Goal: Navigation & Orientation: Find specific page/section

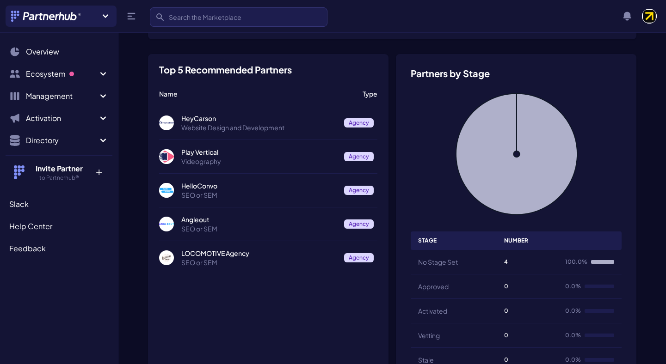
scroll to position [153, 0]
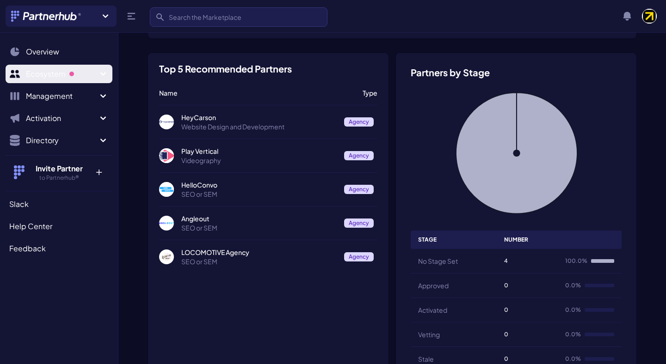
click at [73, 72] on span "Sidebar" at bounding box center [71, 74] width 5 height 5
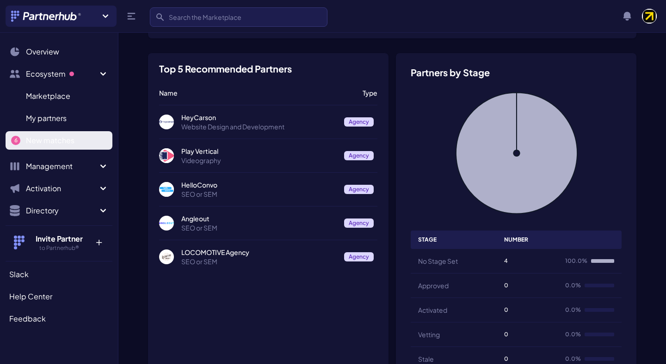
click at [48, 140] on span "New matches" at bounding box center [50, 140] width 49 height 11
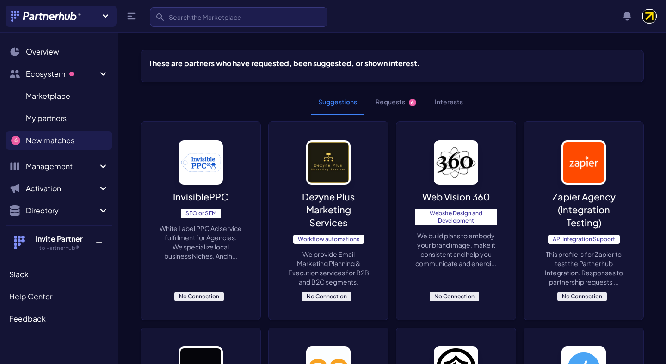
click at [395, 105] on button "Requests 6" at bounding box center [395, 102] width 55 height 25
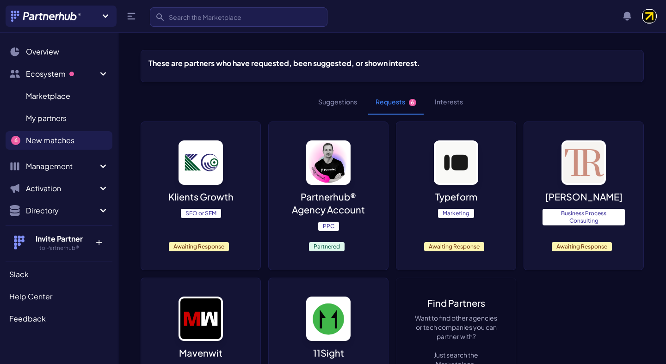
click at [349, 95] on button "Suggestions" at bounding box center [338, 102] width 54 height 25
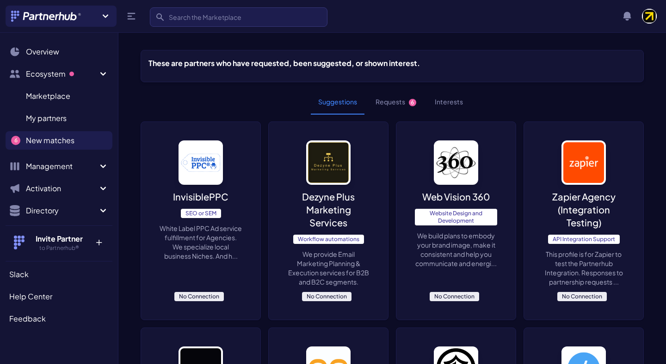
click at [449, 102] on button "Interests" at bounding box center [448, 102] width 43 height 25
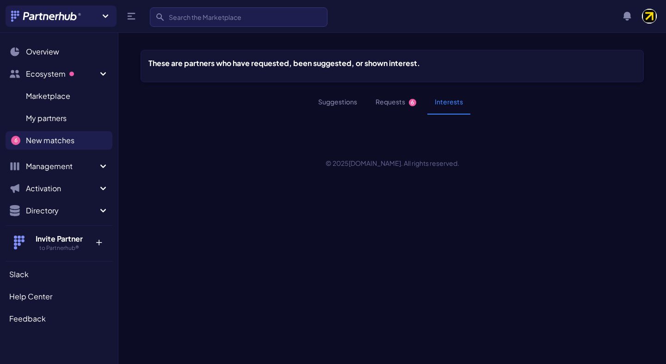
click at [349, 104] on button "Suggestions" at bounding box center [338, 102] width 54 height 25
